Goal: Navigation & Orientation: Find specific page/section

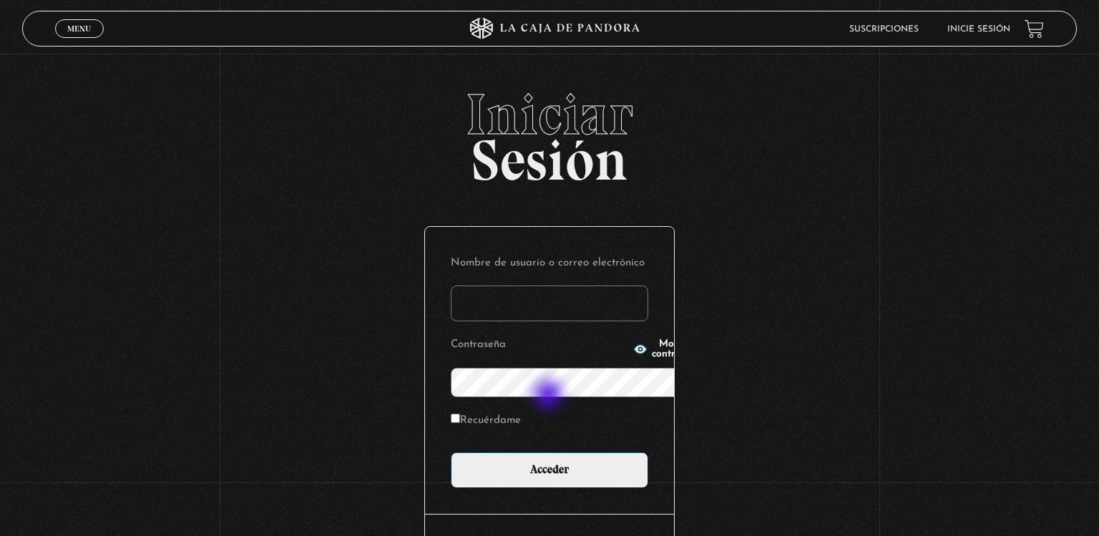
click at [550, 486] on body "ingresar al sitio Ver Video Más Información Solicitar Por favor coloque su disp…" at bounding box center [549, 317] width 1099 height 635
click at [513, 286] on input "Nombre de usuario o correo electrónico" at bounding box center [550, 304] width 198 height 36
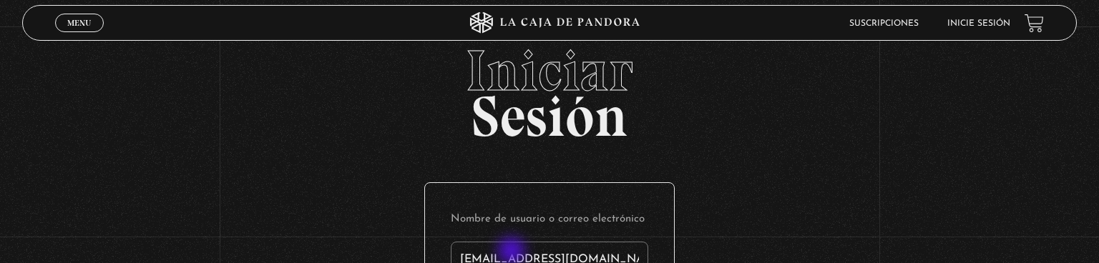
type input "[EMAIL_ADDRESS][DOMAIN_NAME]"
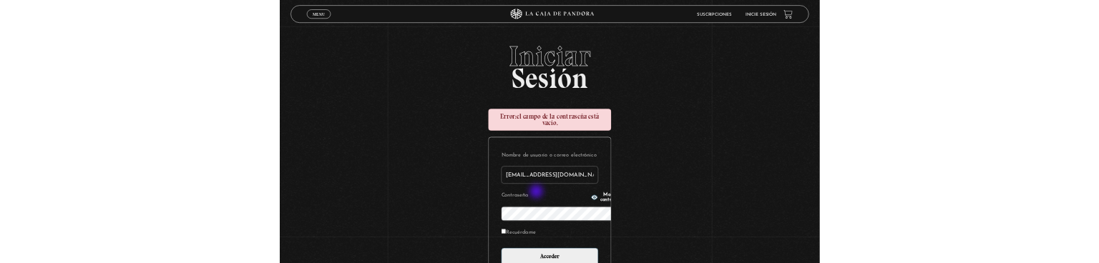
scroll to position [212, 0]
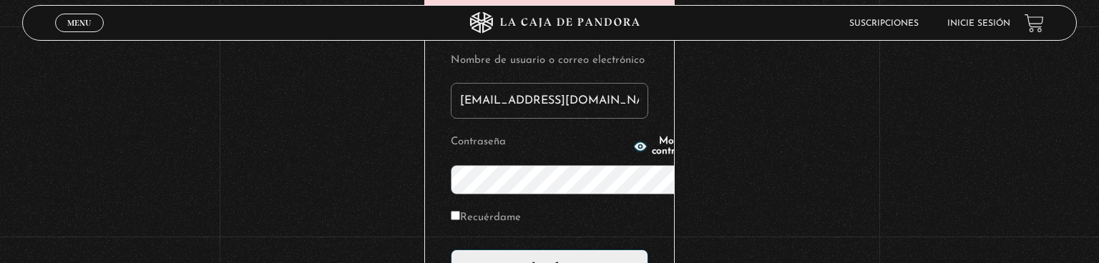
click at [451, 250] on input "Acceder" at bounding box center [550, 268] width 198 height 36
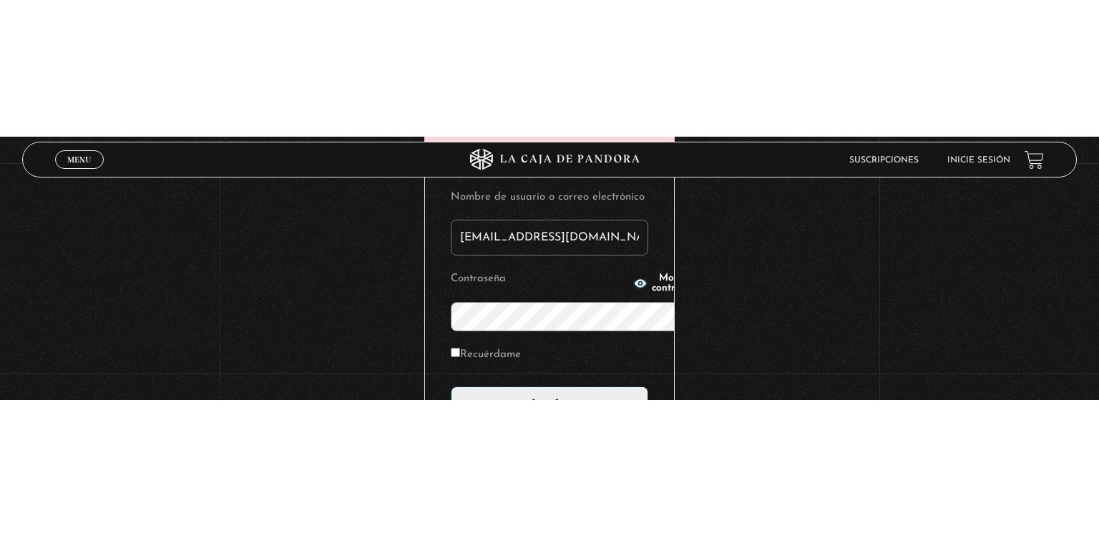
scroll to position [9, 0]
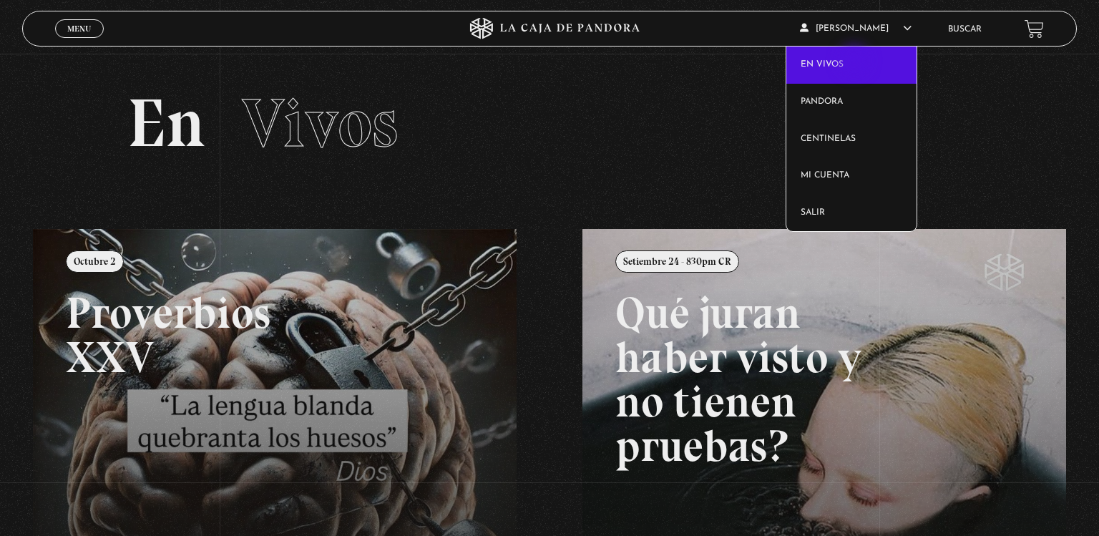
click at [856, 62] on link "En vivos" at bounding box center [852, 65] width 130 height 37
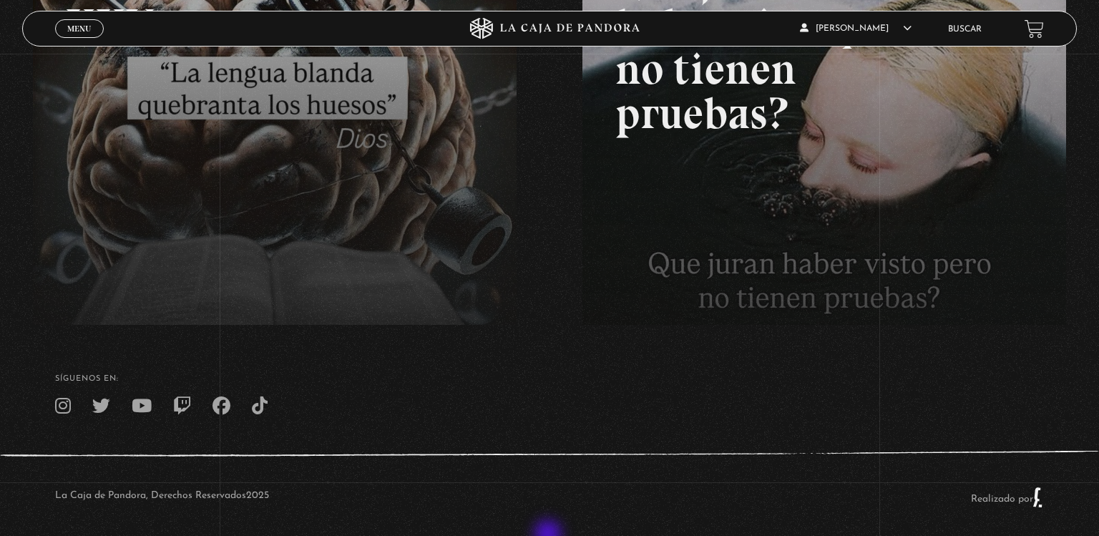
scroll to position [341, 0]
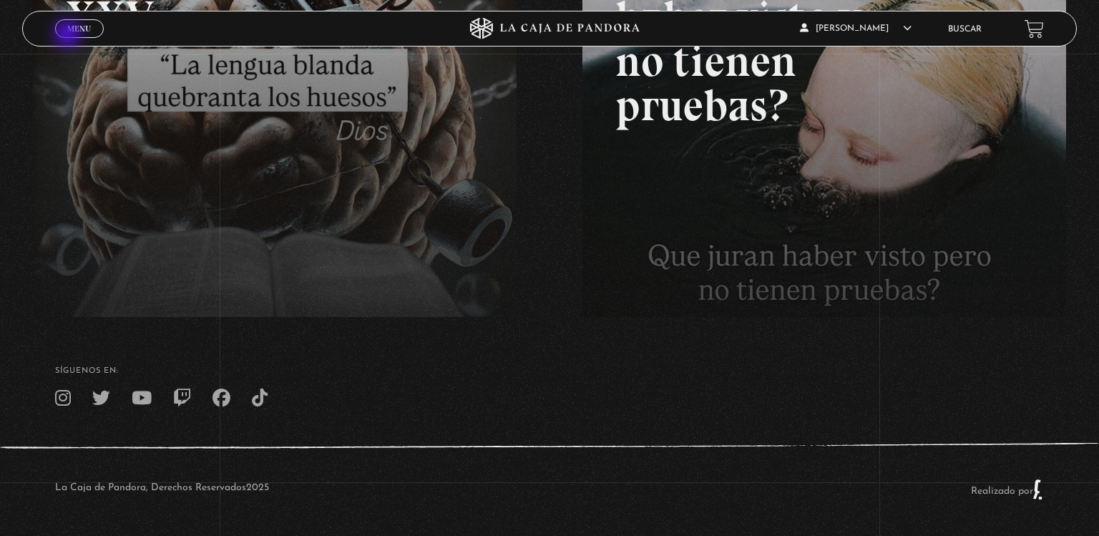
click at [69, 35] on link "Menu Cerrar" at bounding box center [79, 28] width 49 height 19
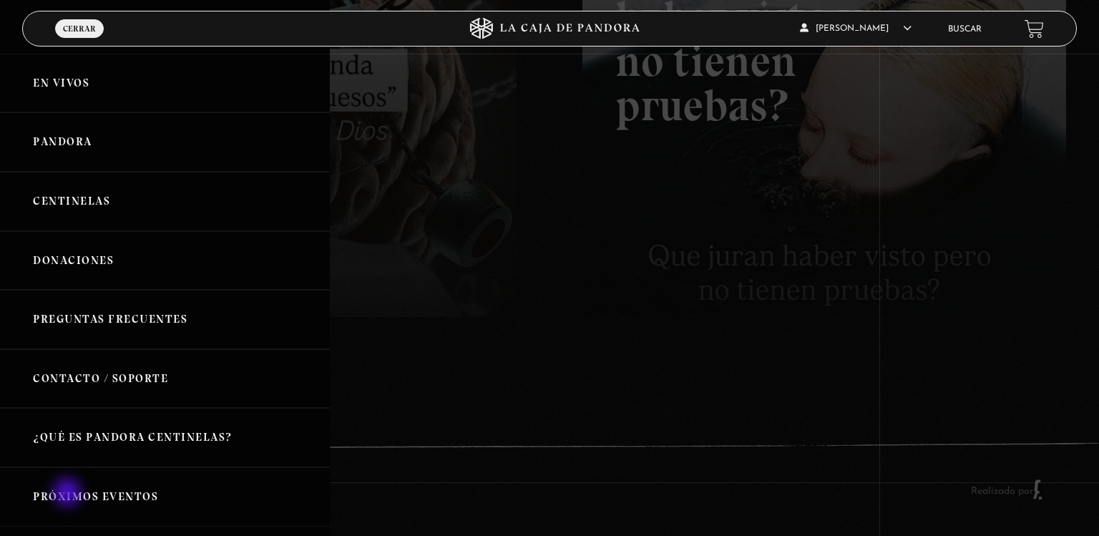
click at [69, 494] on link "Próximos Eventos" at bounding box center [165, 496] width 330 height 59
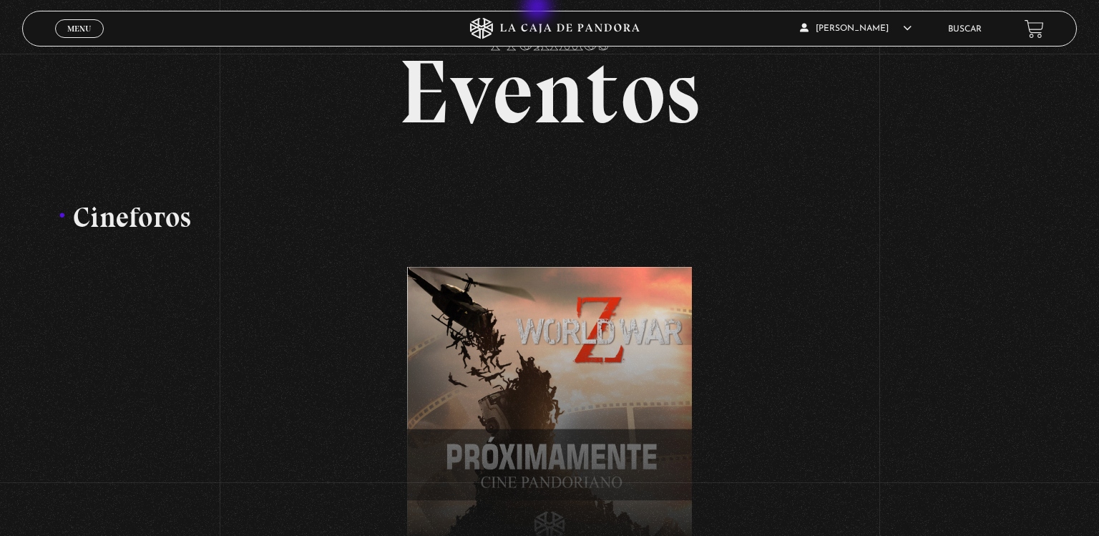
scroll to position [26, 0]
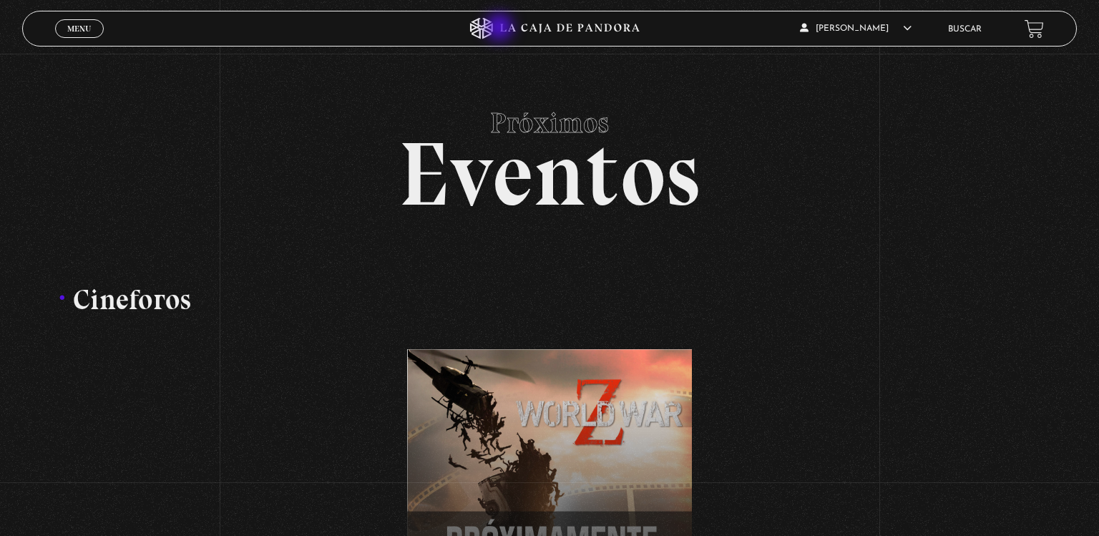
click at [501, 29] on icon at bounding box center [570, 28] width 140 height 9
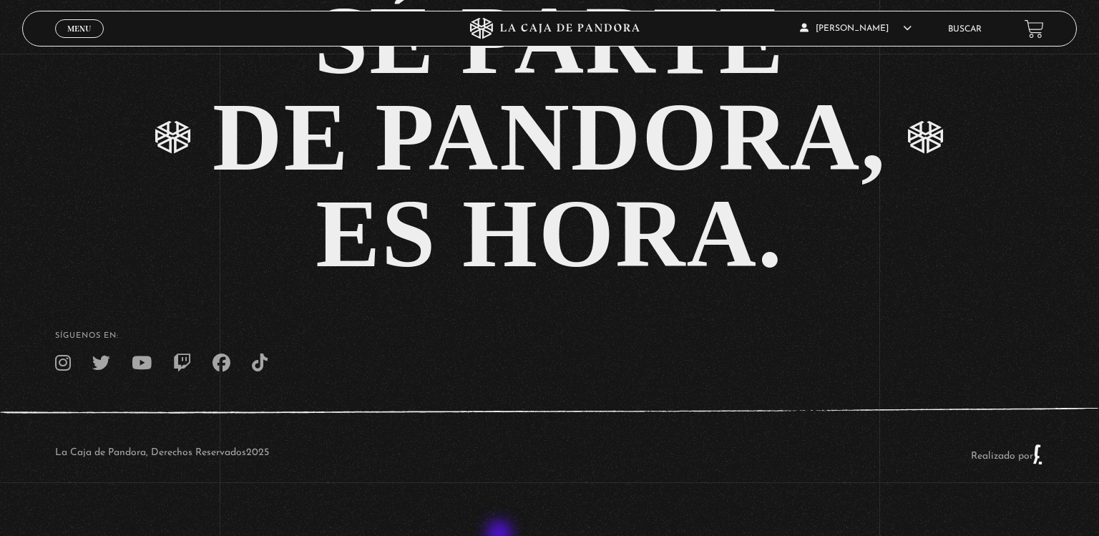
scroll to position [3204, 0]
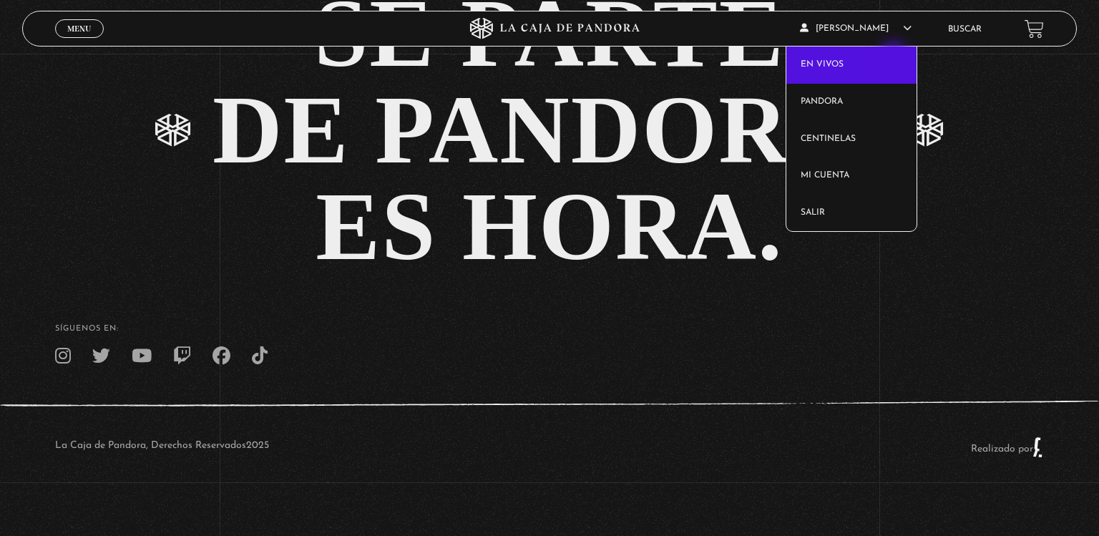
click at [895, 58] on link "En vivos" at bounding box center [852, 65] width 130 height 37
